Goal: Information Seeking & Learning: Learn about a topic

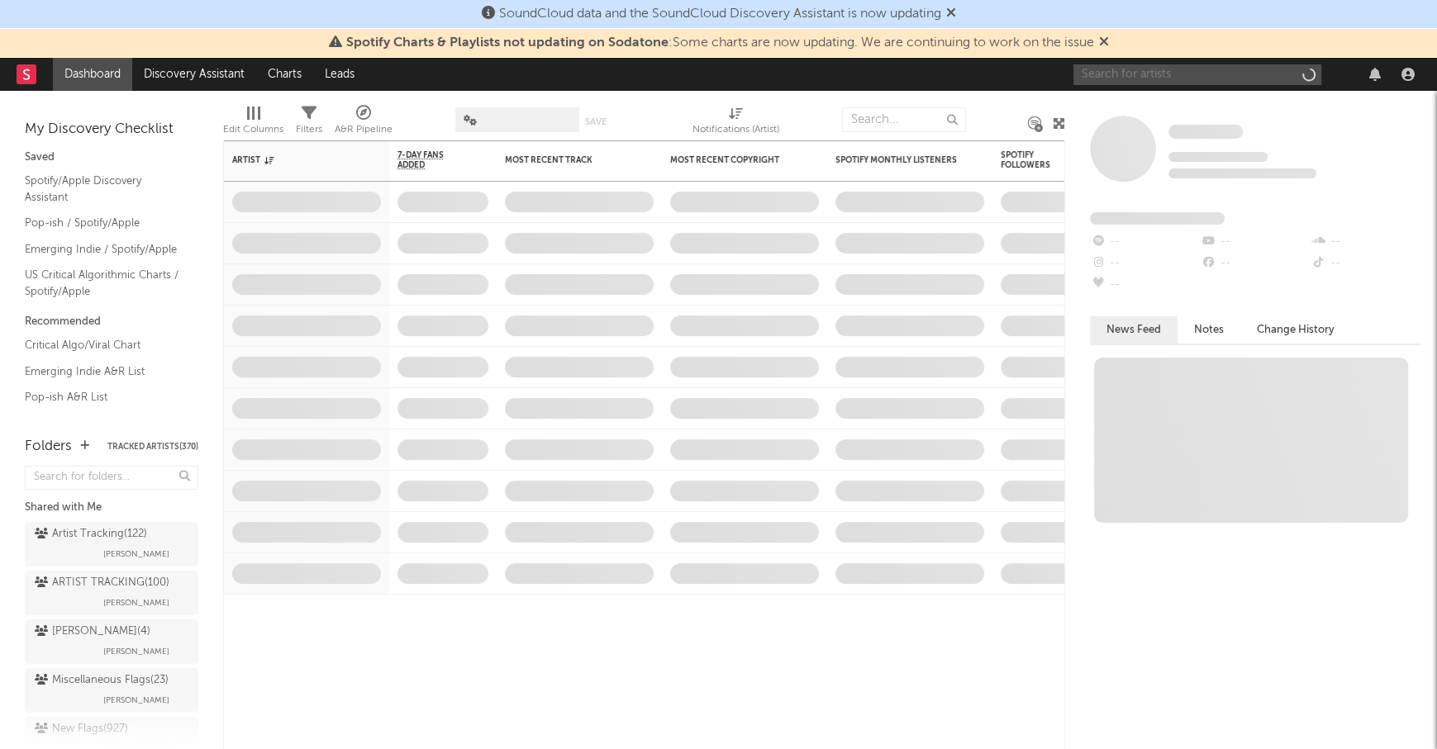
click at [1164, 78] on input "text" at bounding box center [1197, 74] width 248 height 21
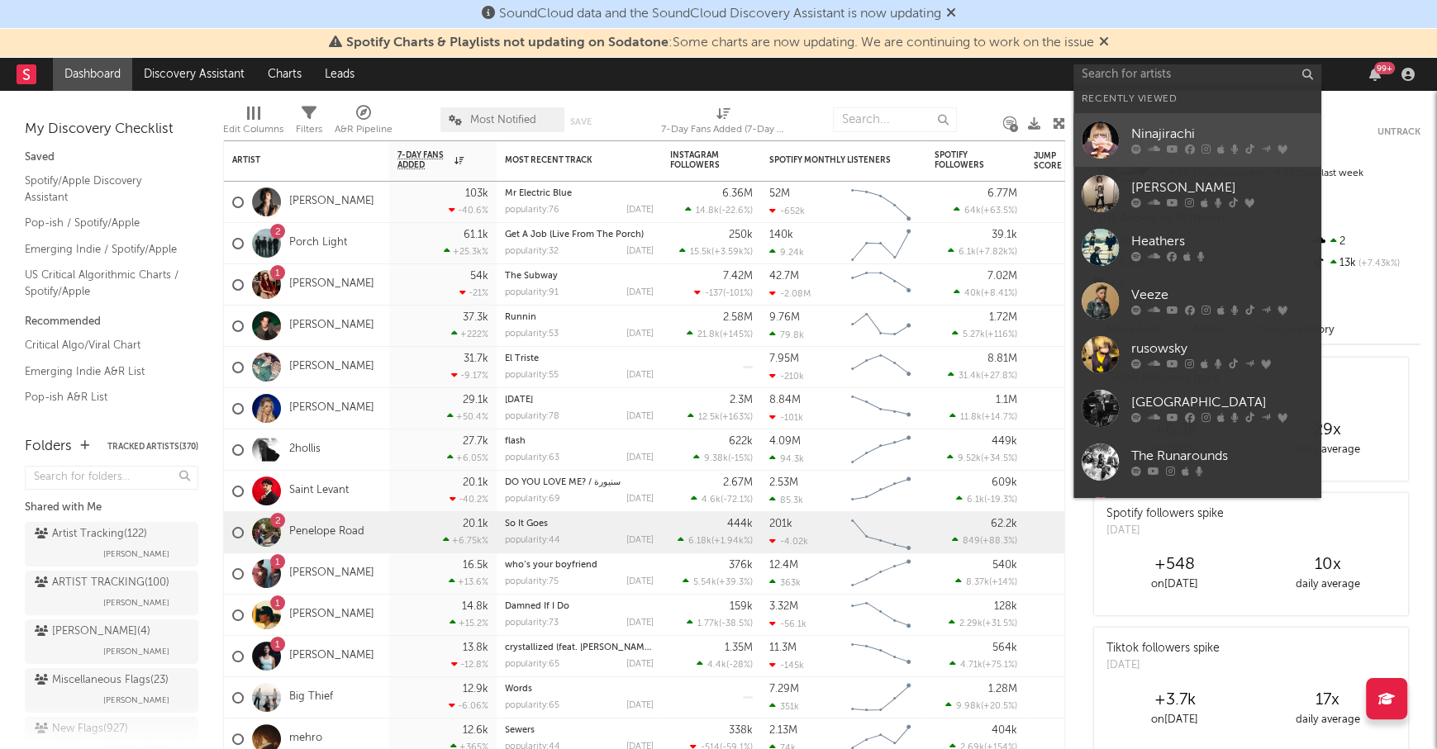
click at [1149, 129] on div "Ninajirachi" at bounding box center [1222, 135] width 182 height 20
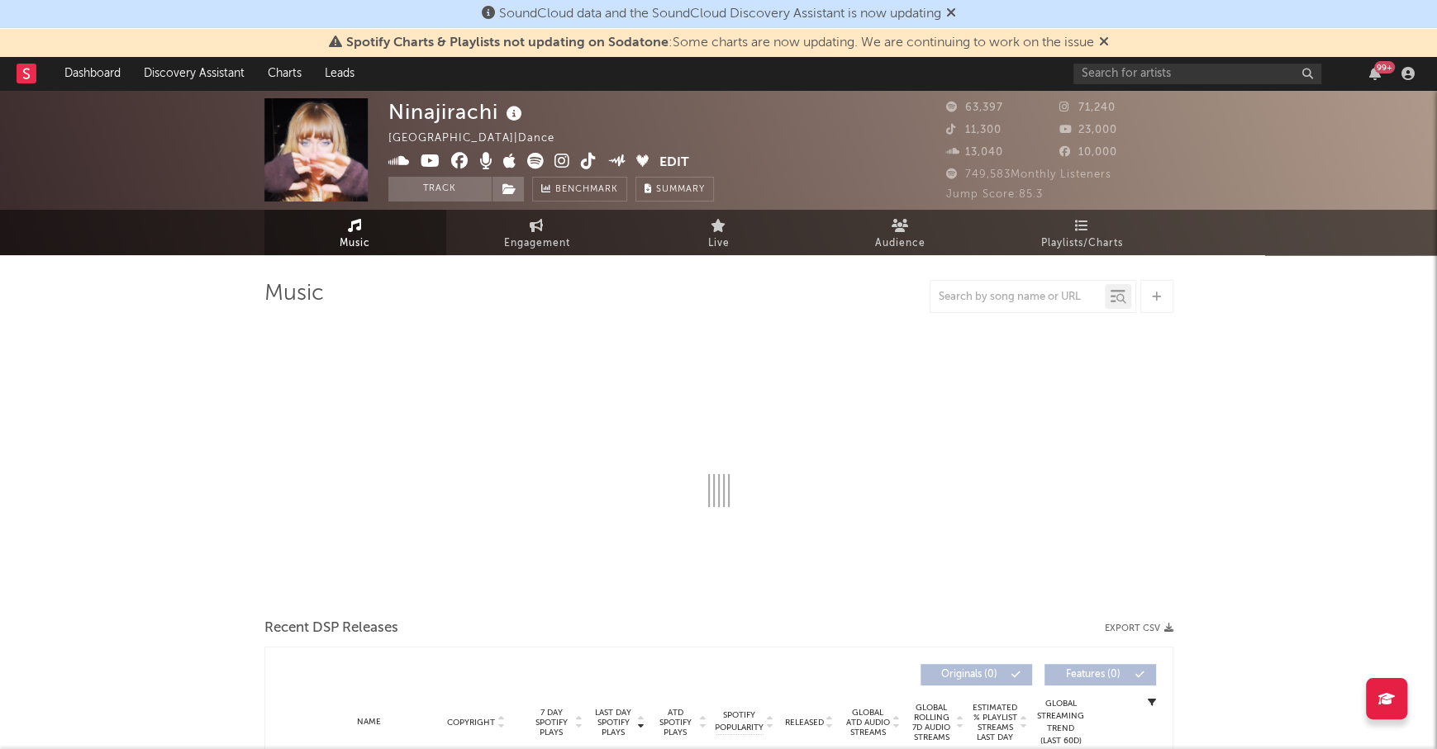
select select "6m"
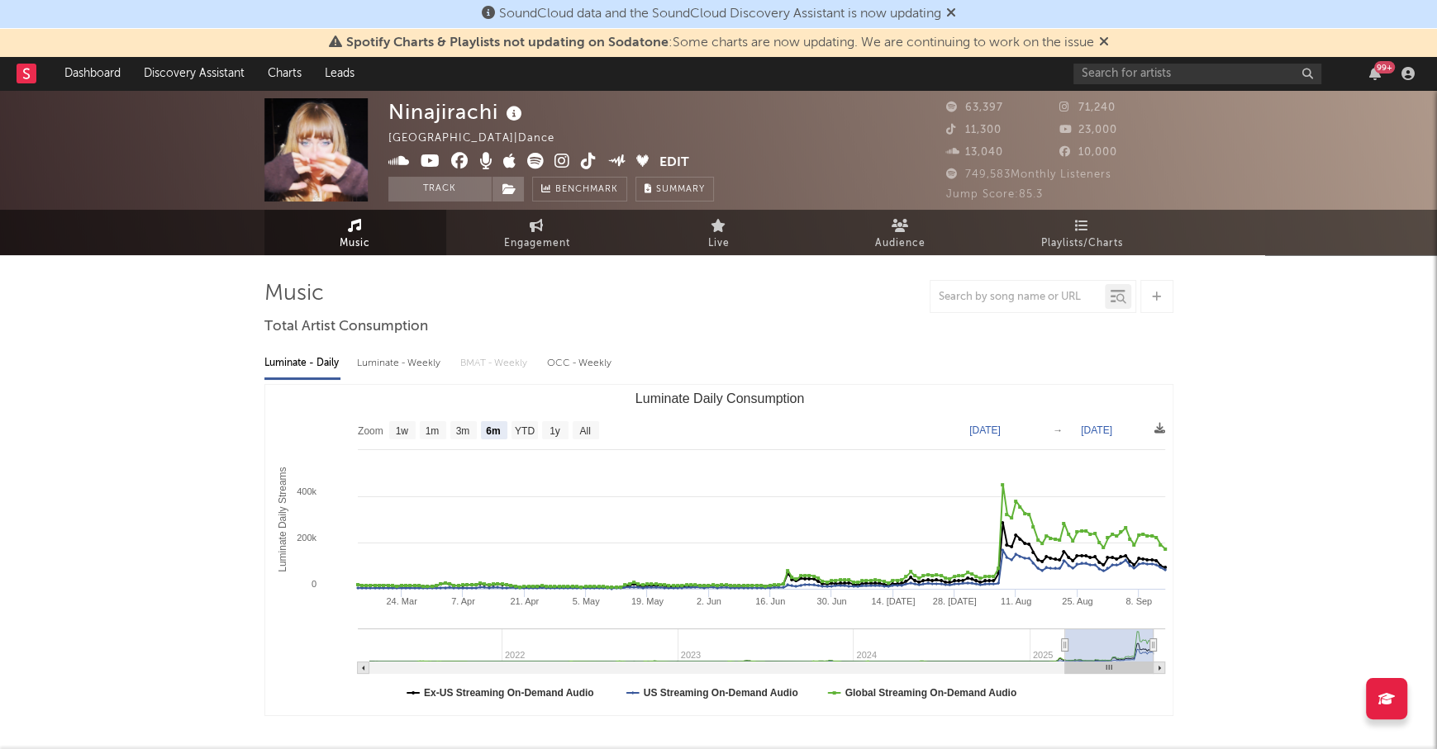
scroll to position [18, 0]
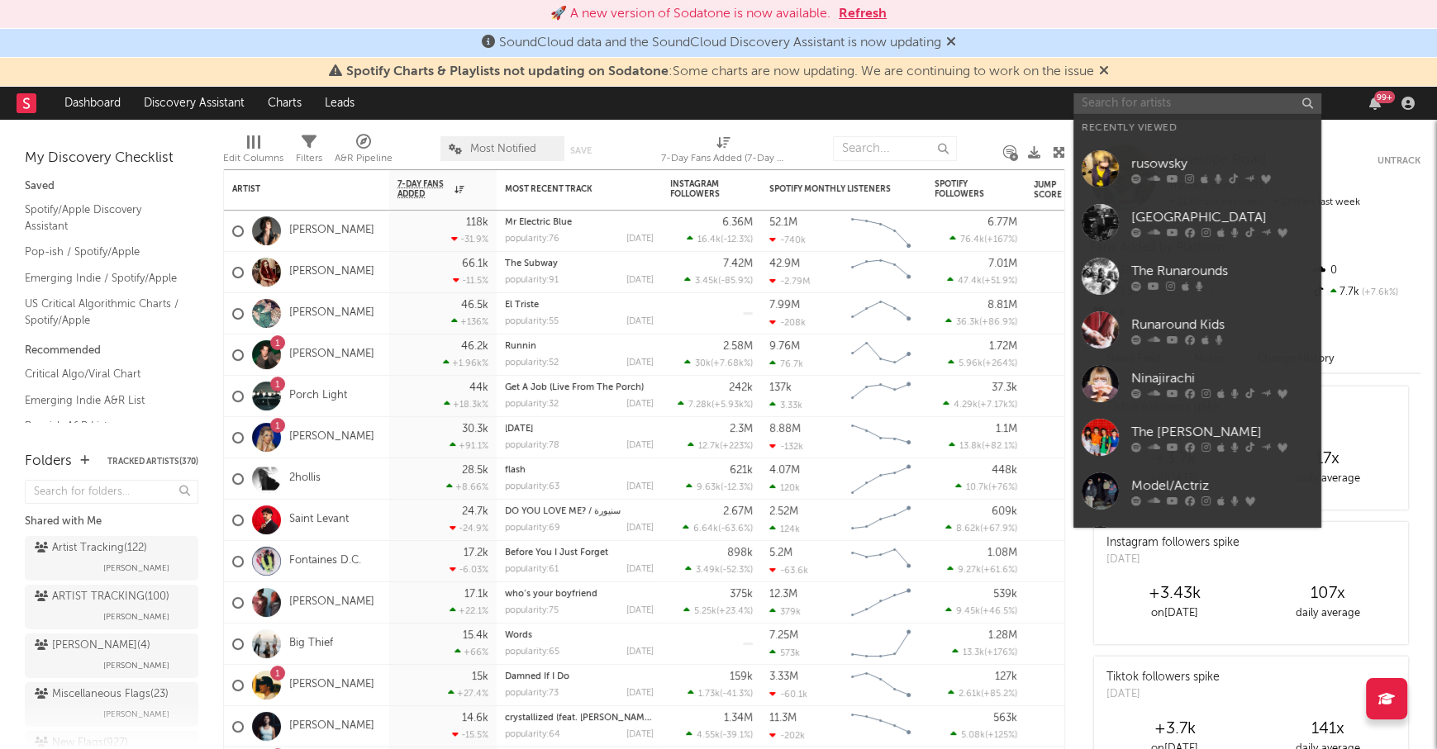
click at [1107, 98] on input "text" at bounding box center [1197, 103] width 248 height 21
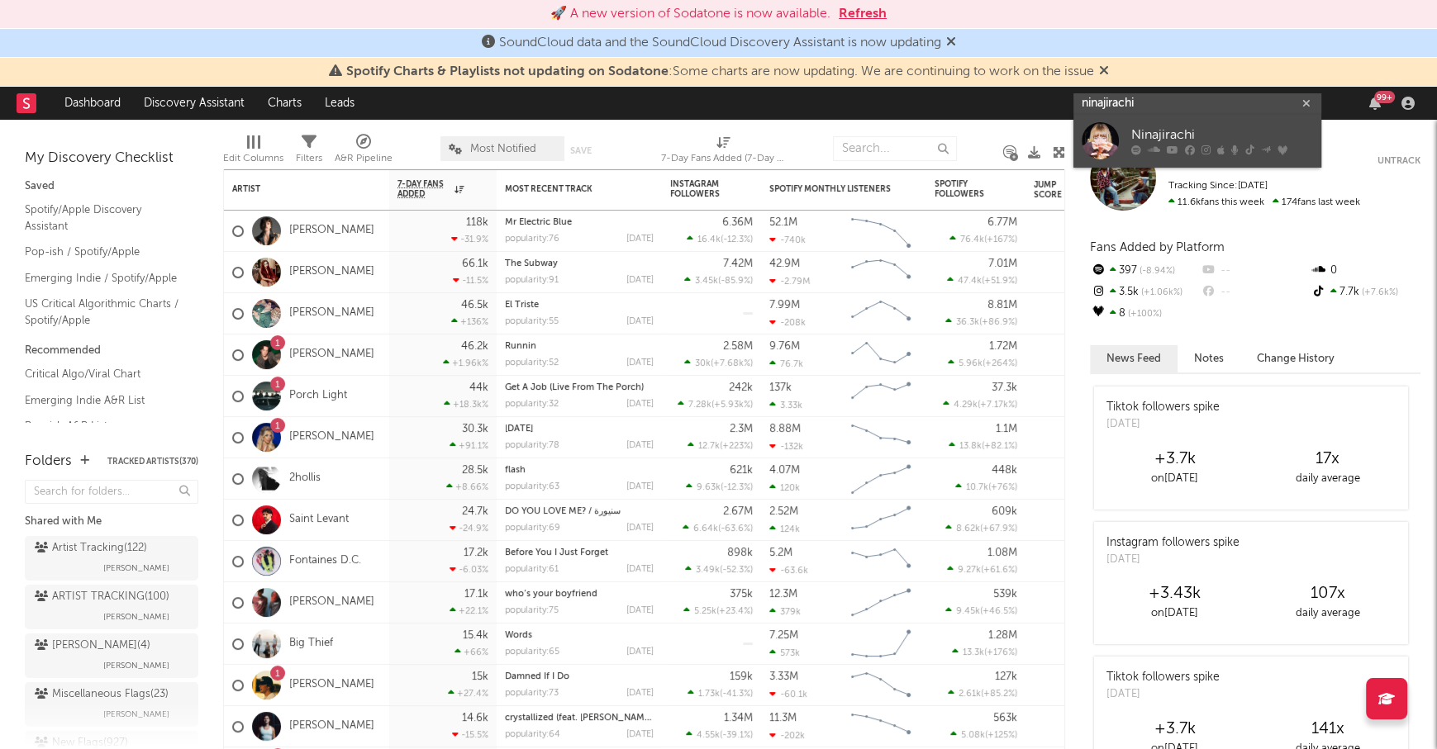
type input "ninajirachi"
click at [1188, 124] on link "Ninajirachi" at bounding box center [1197, 141] width 248 height 54
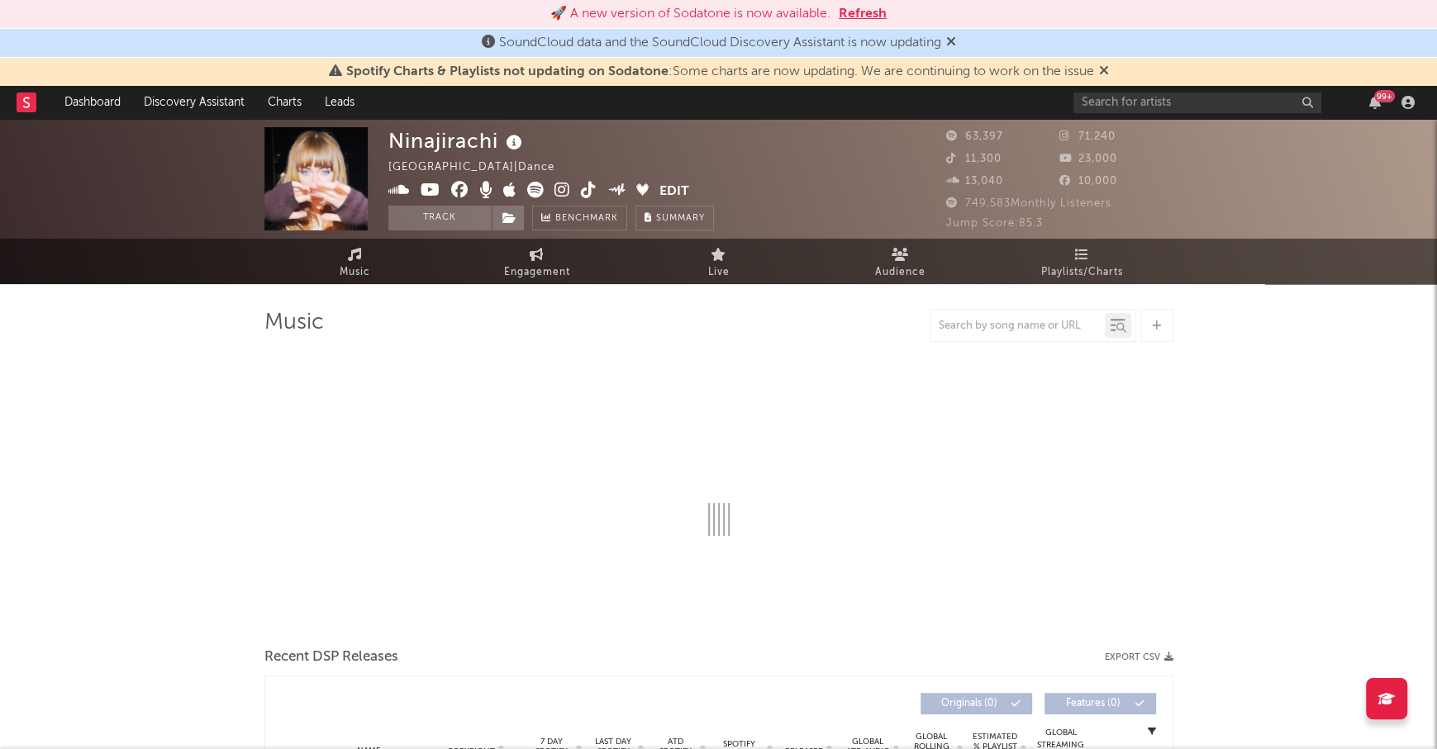
select select "6m"
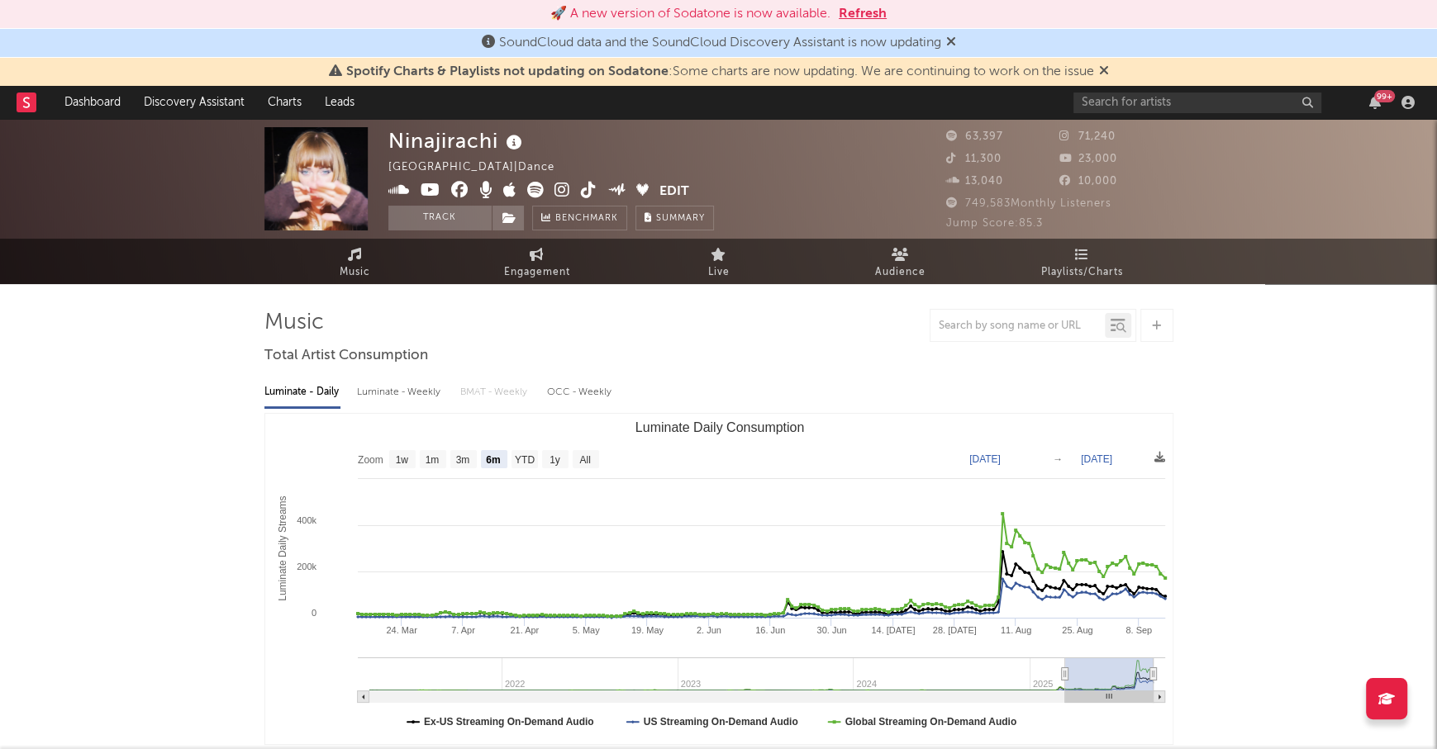
click at [428, 185] on icon at bounding box center [431, 190] width 20 height 17
click at [559, 251] on link "Engagement" at bounding box center [537, 261] width 182 height 45
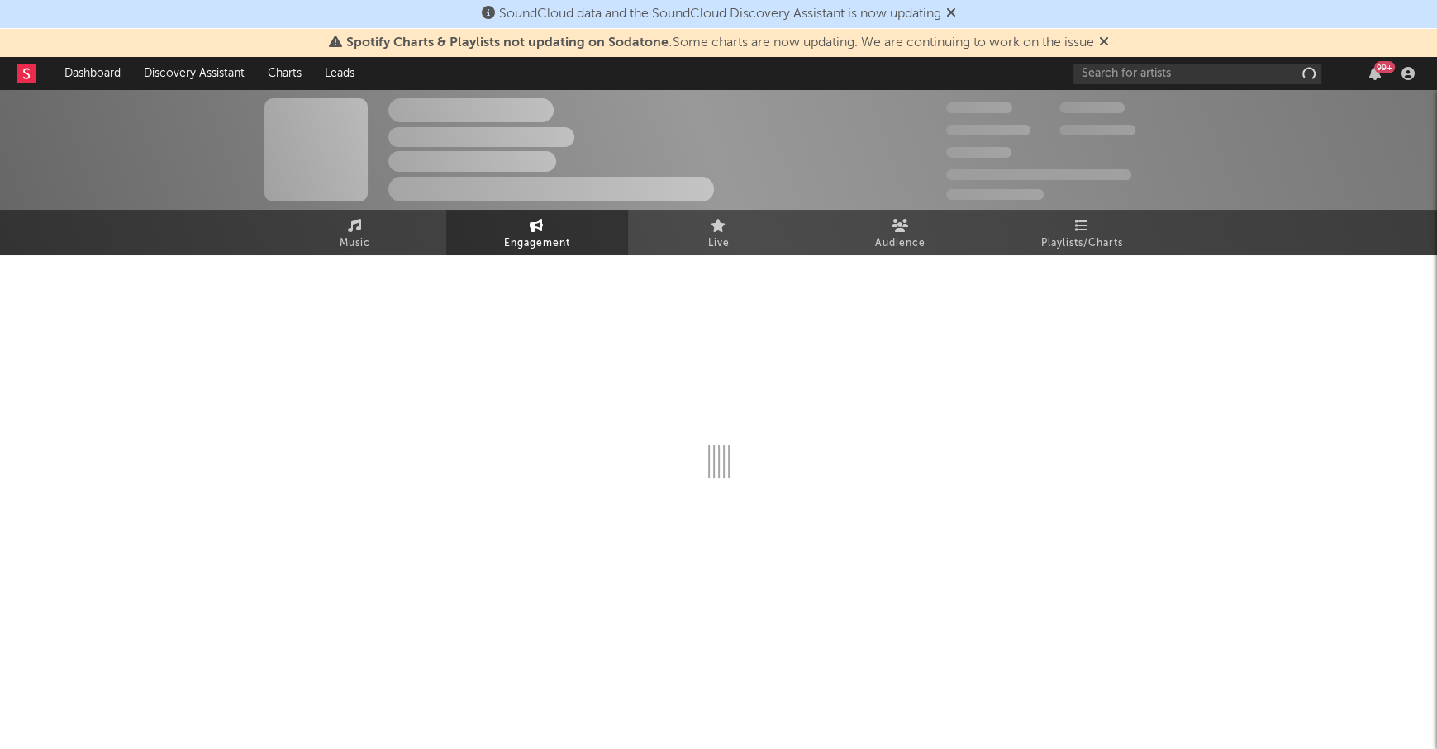
select select "1w"
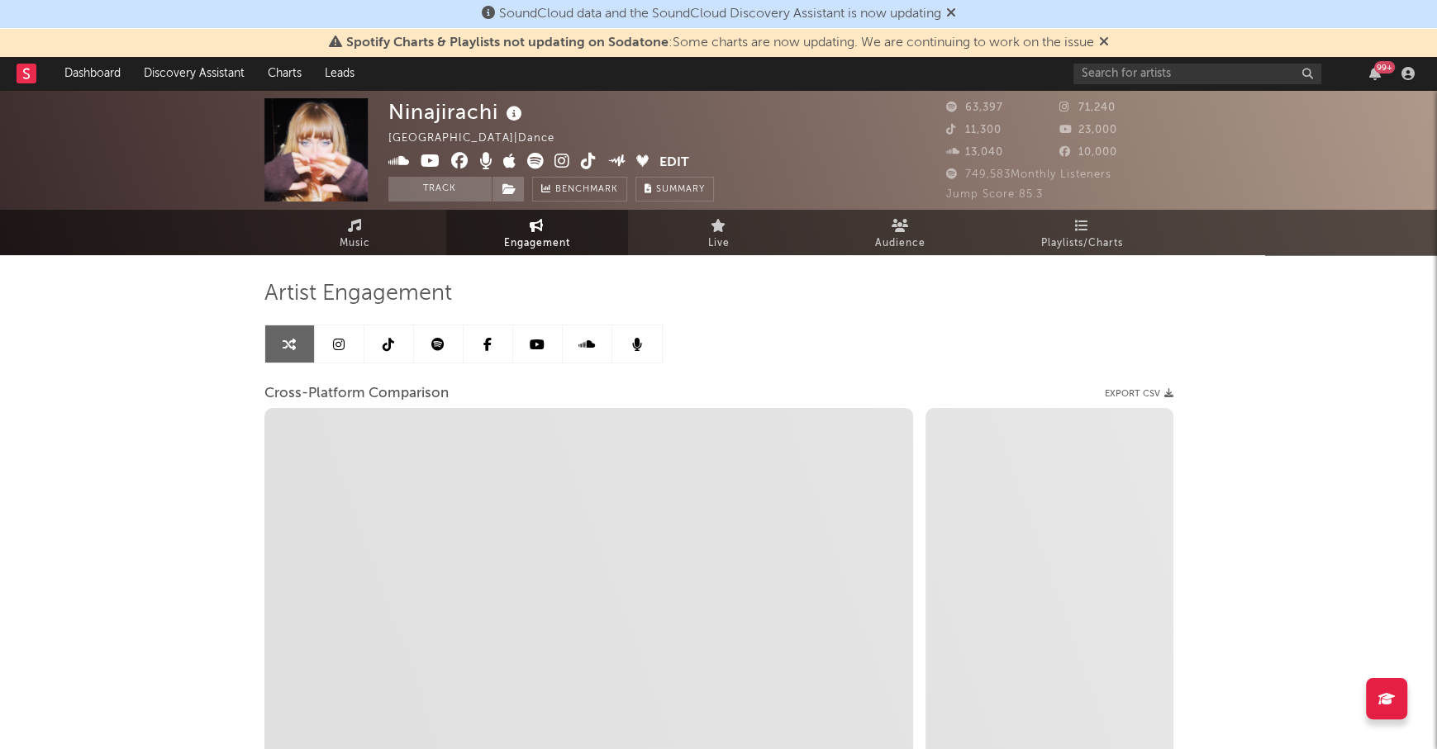
click at [424, 159] on icon at bounding box center [431, 161] width 20 height 17
select select "1m"
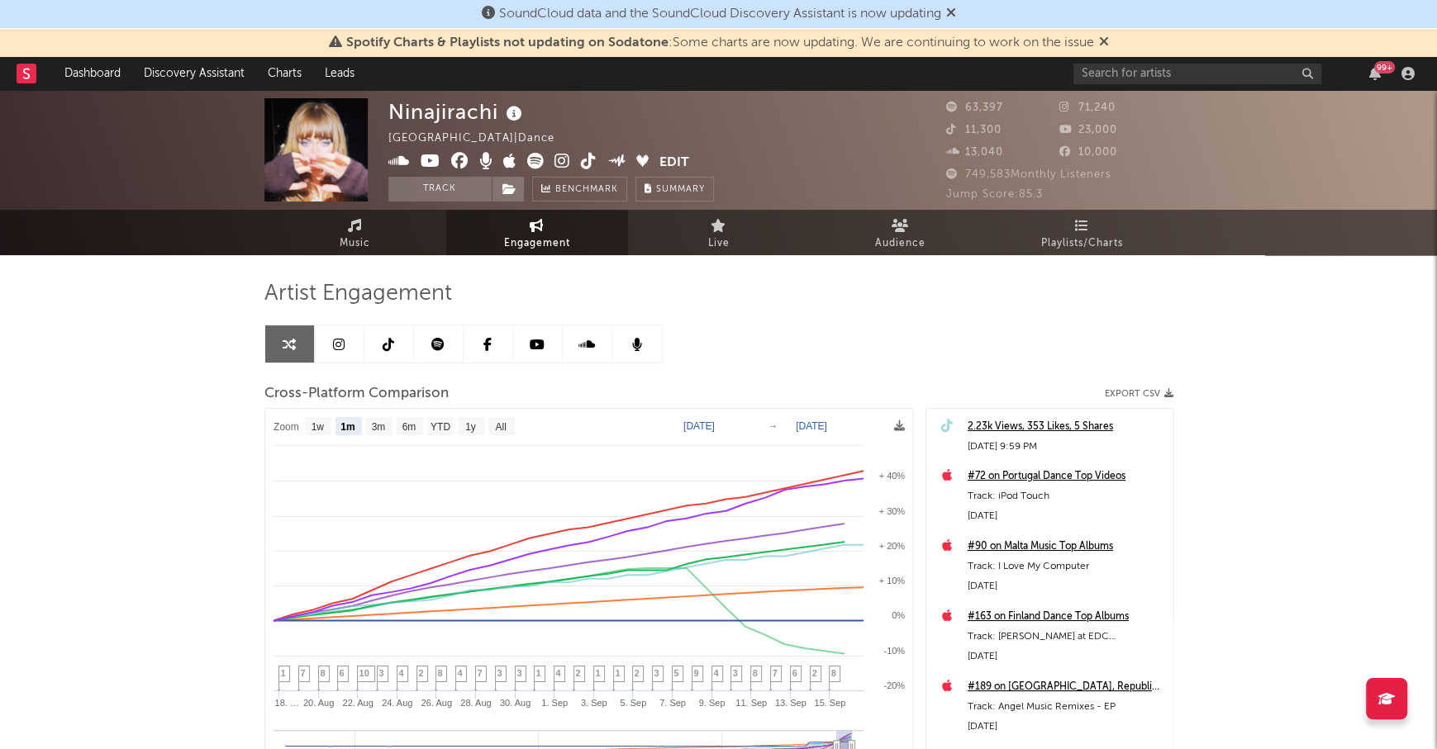
click at [545, 335] on link at bounding box center [538, 344] width 50 height 37
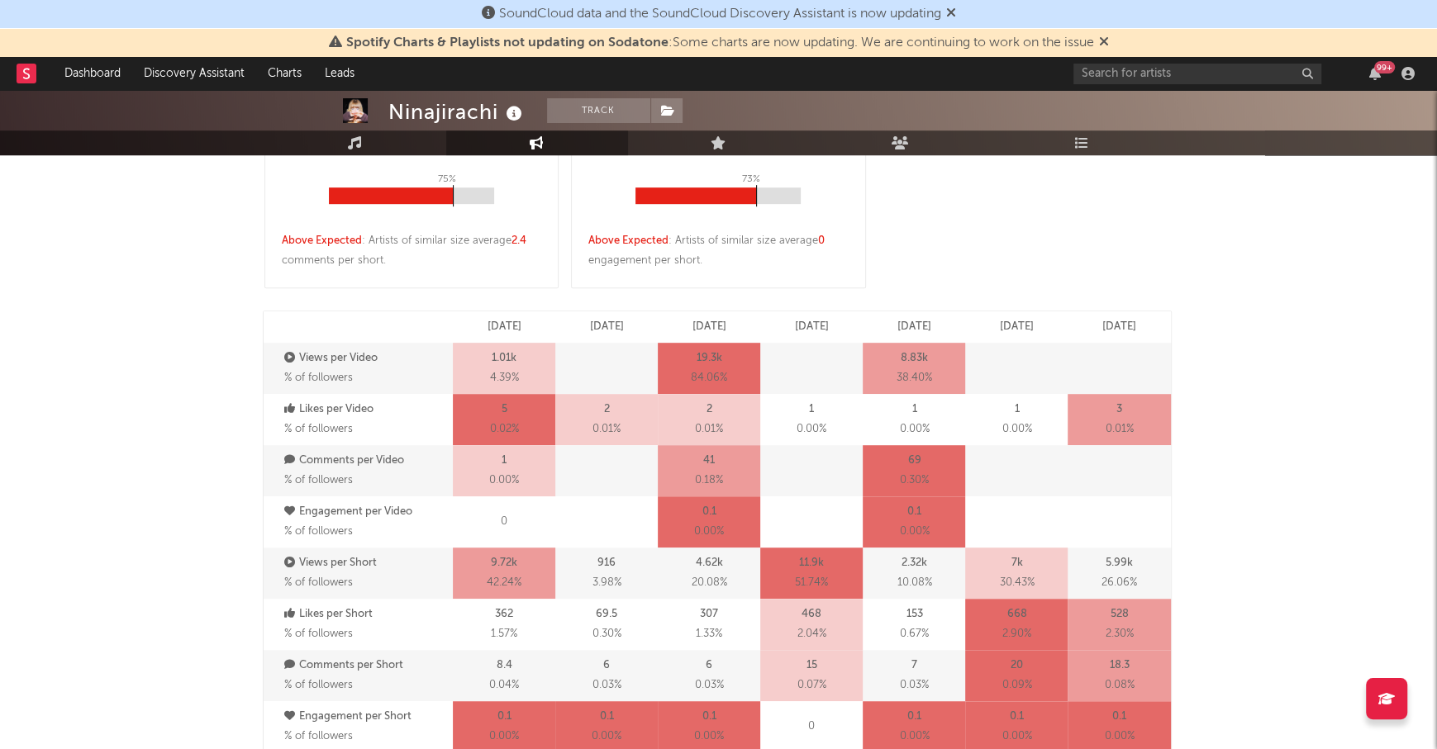
select select "6m"
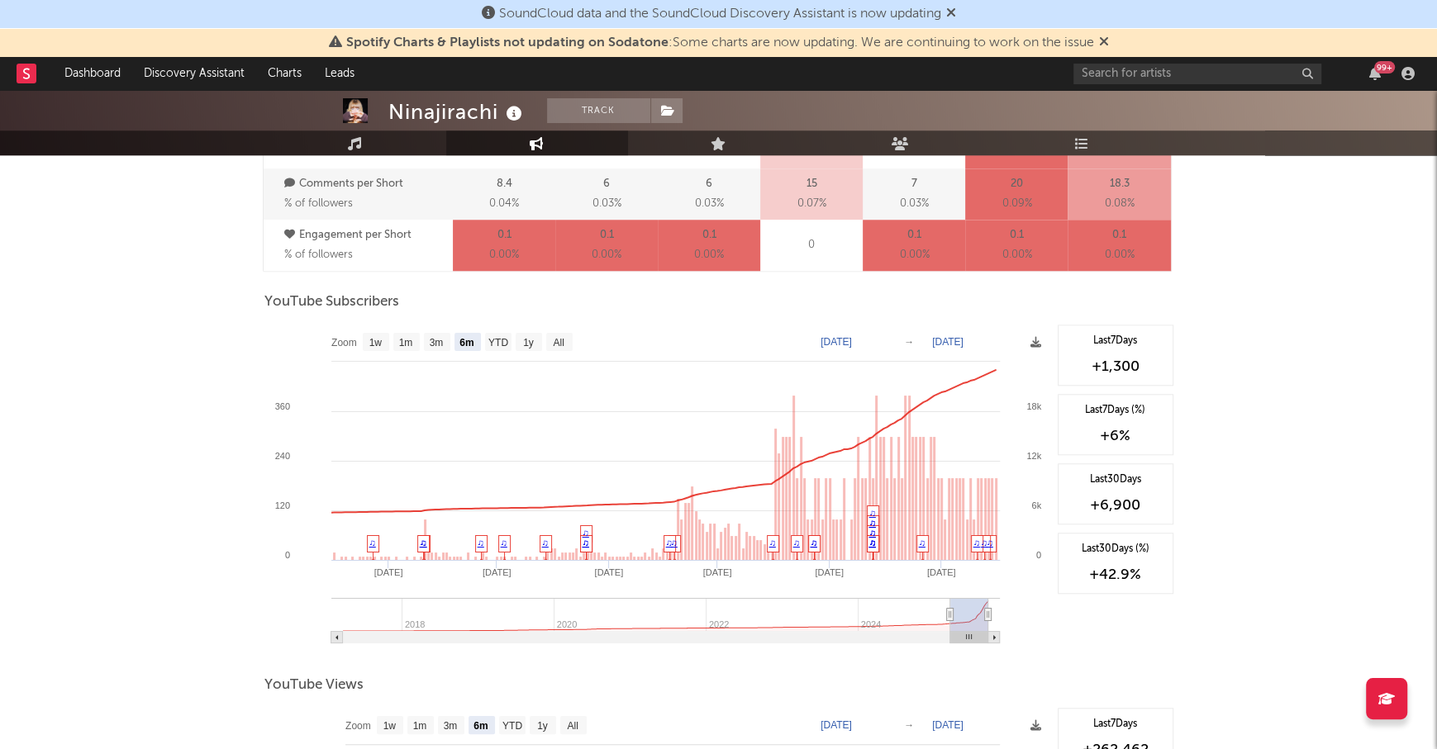
scroll to position [1237, 0]
